Goal: Communication & Community: Answer question/provide support

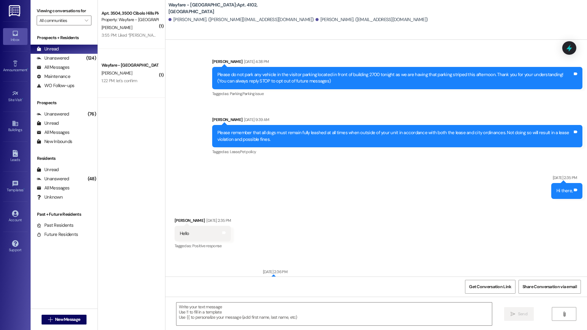
scroll to position [12693, 0]
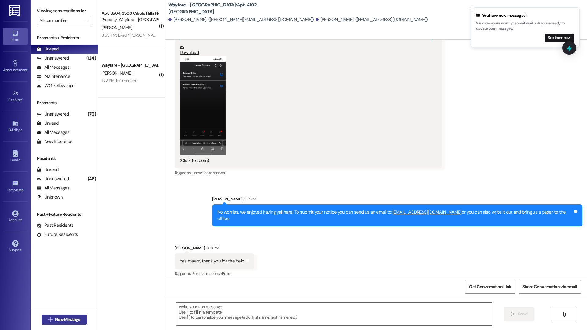
click at [71, 319] on span "New Message" at bounding box center [67, 320] width 25 height 6
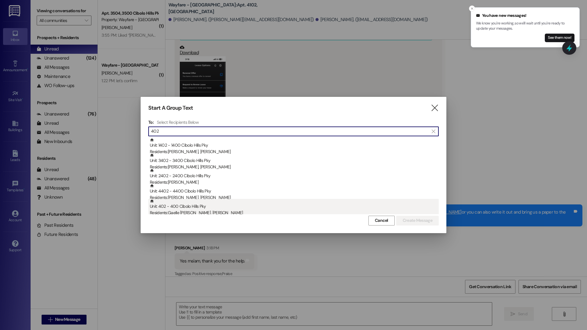
type input "402"
click at [236, 209] on div "Unit: 402 - 400 Cibolo Hills Pky Residents: Gaelle Vanessa Wache Ngateu, Lionel…" at bounding box center [294, 207] width 289 height 17
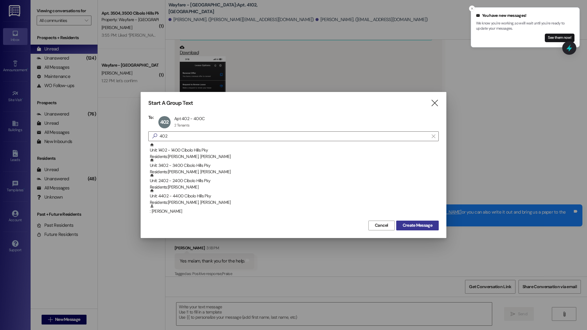
click at [424, 226] on span "Create Message" at bounding box center [418, 225] width 30 height 6
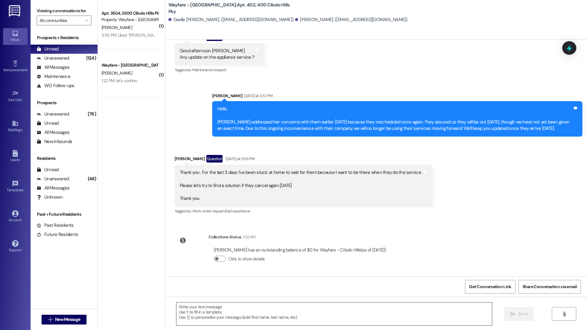
scroll to position [7131, 0]
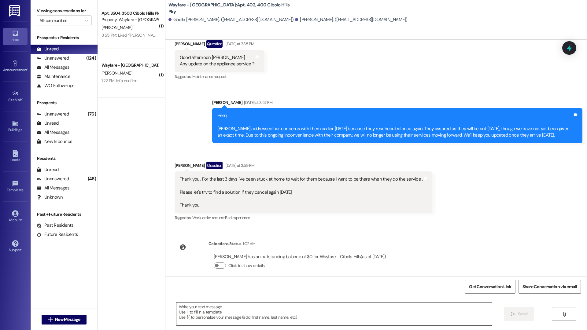
click at [458, 319] on textarea at bounding box center [334, 314] width 316 height 23
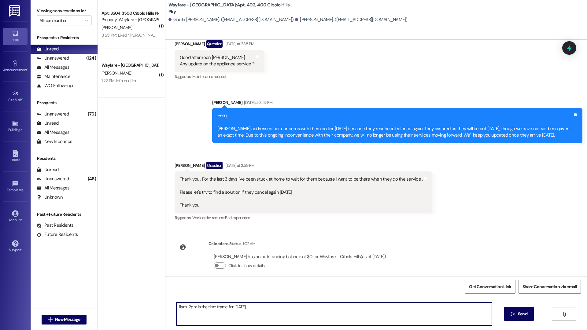
type textarea "11am-2pm is the time frame for tomorrow"
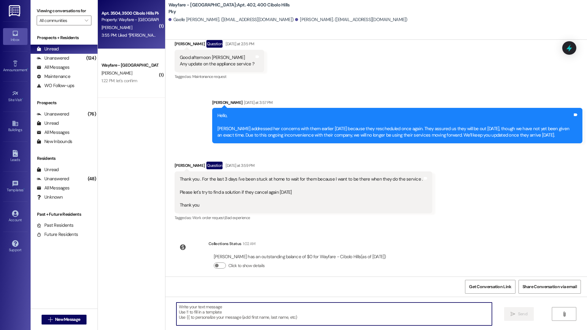
click at [122, 22] on div "Property: Wayfare - Cibolo Hills" at bounding box center [130, 20] width 57 height 6
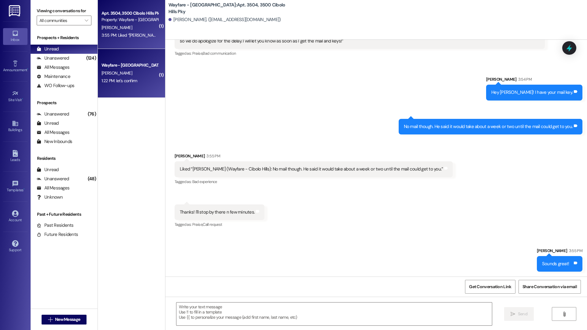
click at [121, 88] on div "Wayfare - Cibolo Hills Prospect J. Moree 1:22 PM: let's confirm 1:22 PM: let's …" at bounding box center [131, 73] width 67 height 49
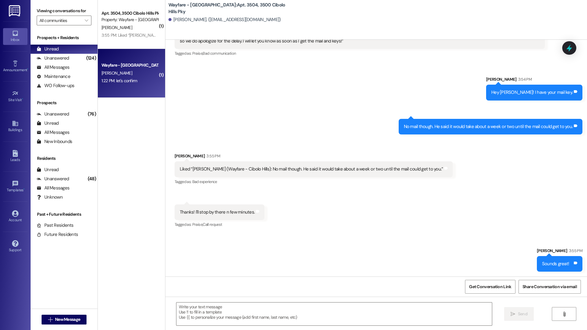
scroll to position [25, 0]
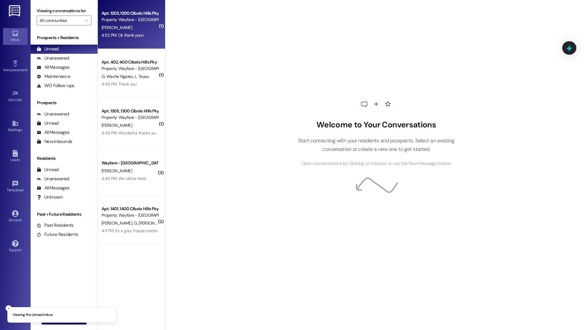
click at [130, 31] on div "4:52 PM: Ok thank youn 4:52 PM: Ok thank youn" at bounding box center [130, 35] width 58 height 8
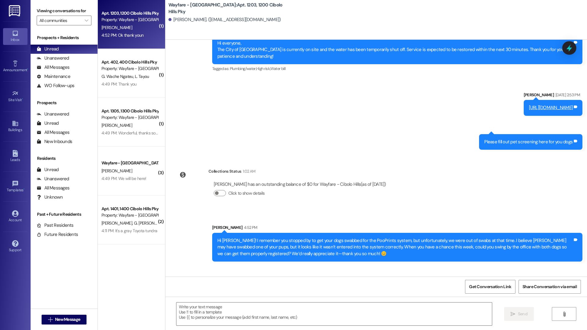
scroll to position [2541, 0]
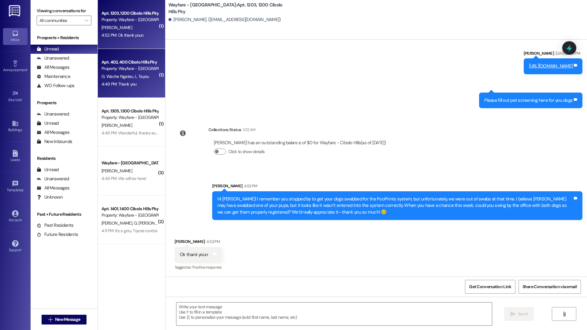
click at [128, 74] on span "G. Wache Ngateu" at bounding box center [118, 77] width 33 height 6
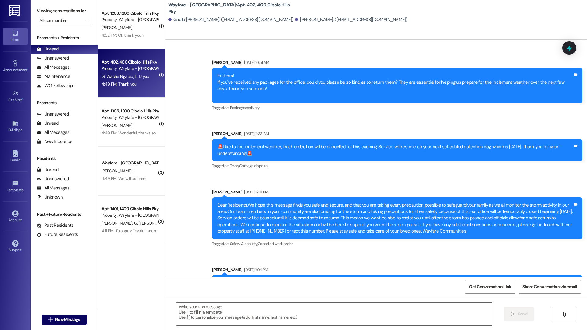
scroll to position [7225, 0]
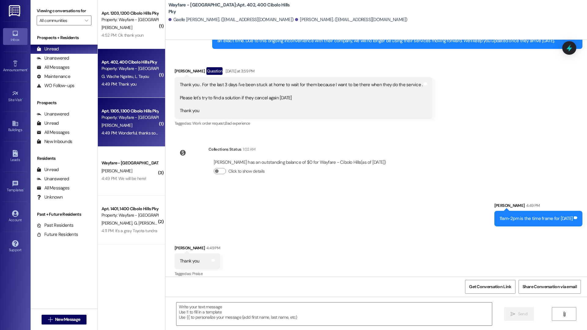
click at [124, 118] on div "Property: Wayfare - Cibolo Hills" at bounding box center [130, 117] width 57 height 6
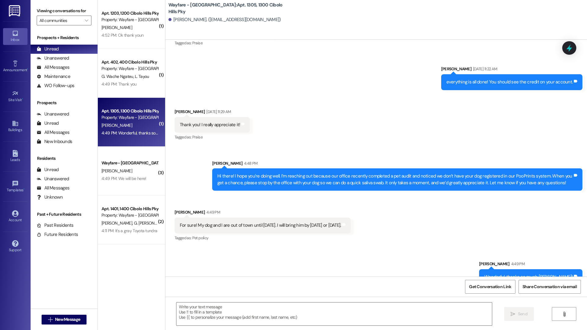
scroll to position [3348, 0]
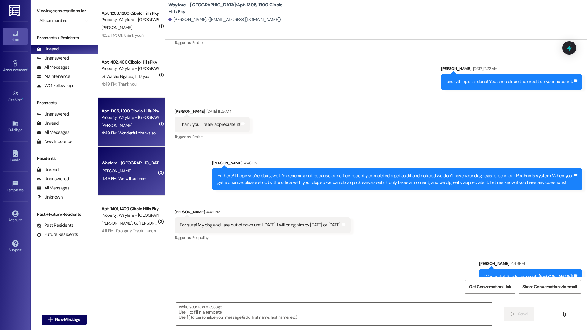
click at [106, 183] on div "Wayfare - Cibolo Hills Prospect M. Viator 4:49 PM: We will be here! 4:49 PM: We…" at bounding box center [131, 171] width 67 height 49
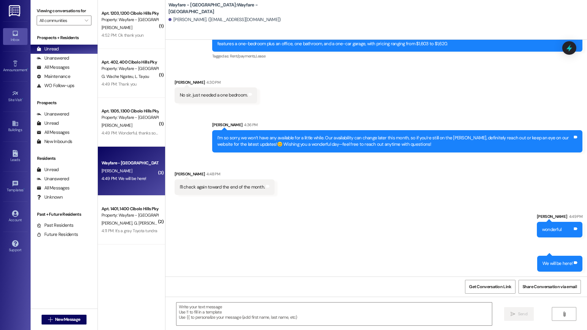
scroll to position [151, 0]
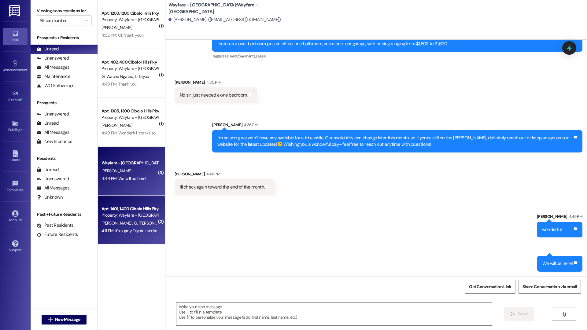
click at [128, 216] on div "Property: Wayfare - Cibolo Hills" at bounding box center [130, 215] width 57 height 6
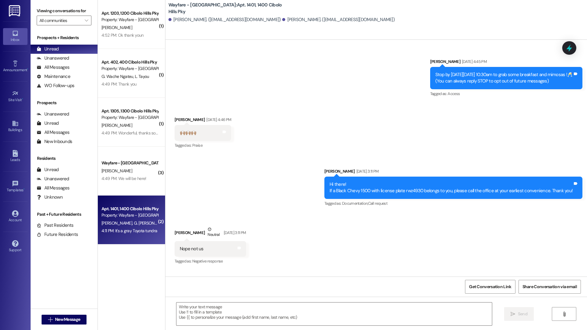
scroll to position [18066, 0]
